Goal: Navigation & Orientation: Go to known website

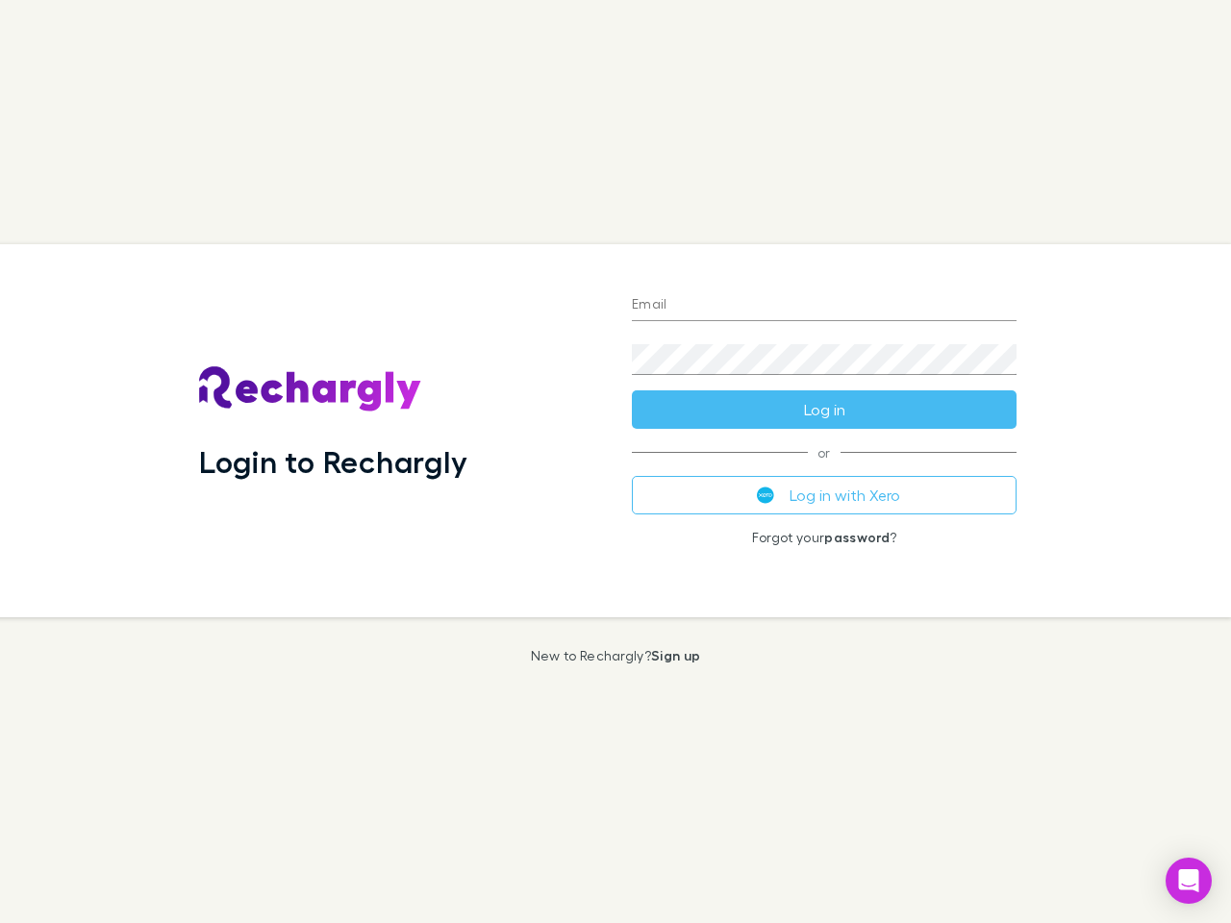
click at [615, 462] on div "Login to Rechargly" at bounding box center [400, 430] width 433 height 373
click at [824, 306] on input "Email" at bounding box center [824, 305] width 385 height 31
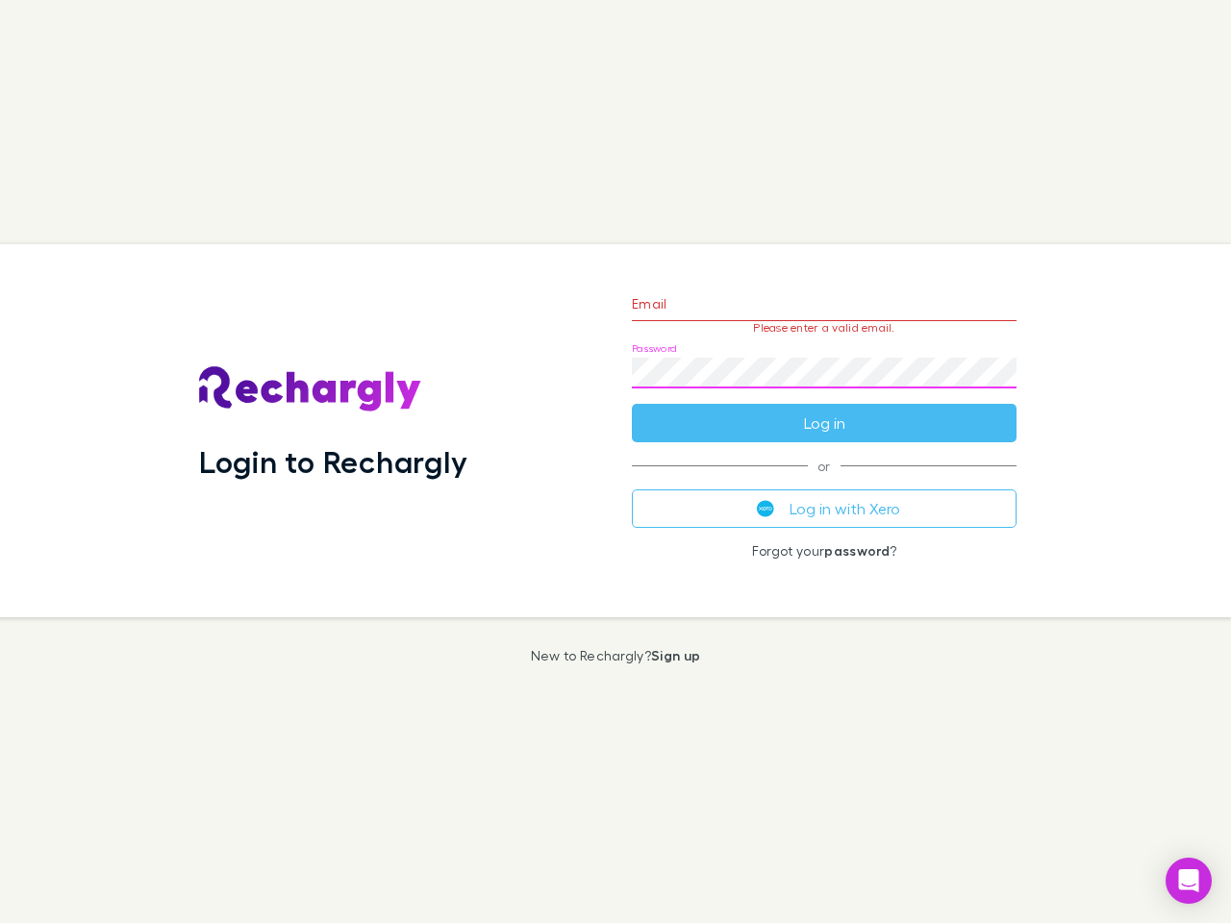
click at [824, 410] on form "Email Please enter a valid email. Password Log in" at bounding box center [824, 358] width 385 height 167
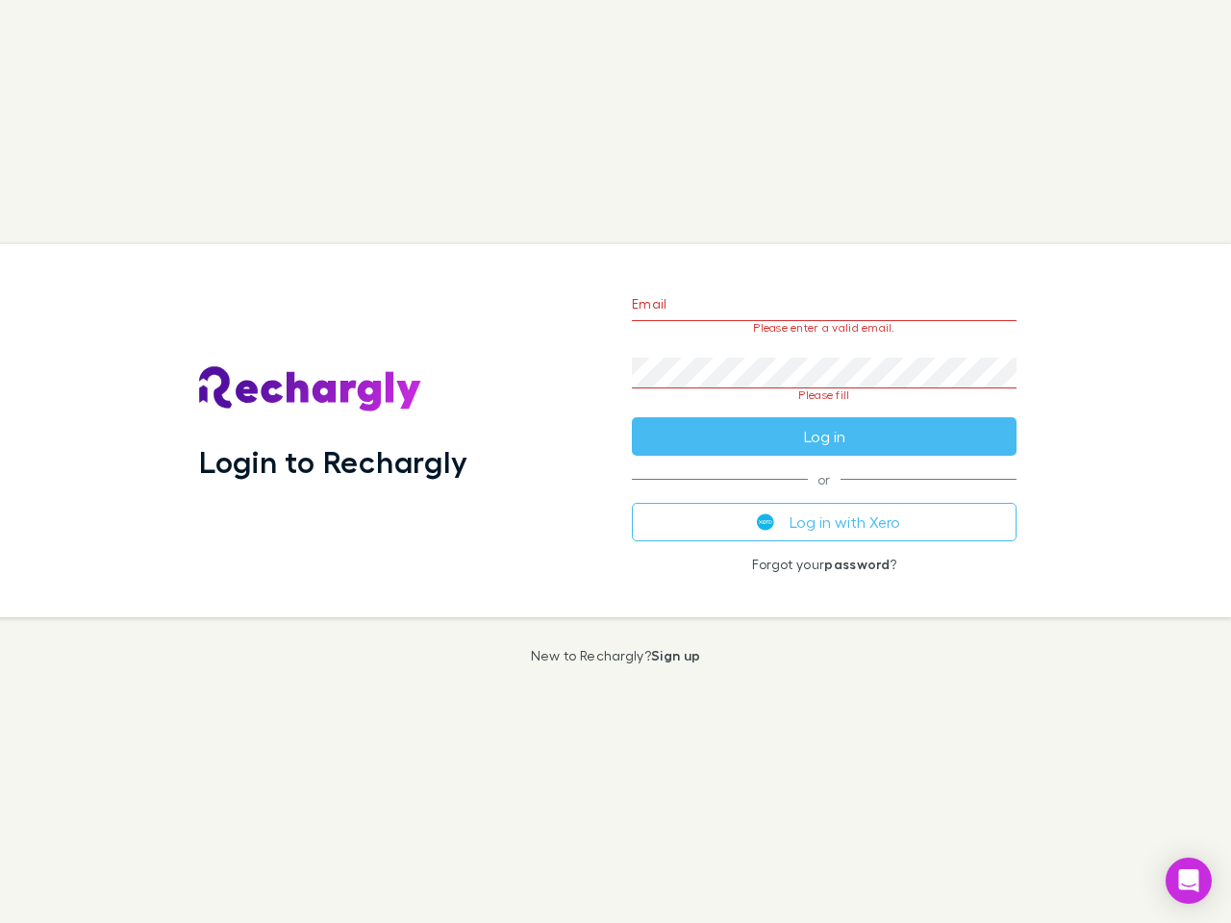
click at [824, 495] on div "Email Please enter a valid email. Password Please fill Log in or Log in with Xe…" at bounding box center [823, 430] width 415 height 373
click at [1189, 881] on icon "Open Intercom Messenger" at bounding box center [1189, 880] width 20 height 23
